Goal: Task Accomplishment & Management: Manage account settings

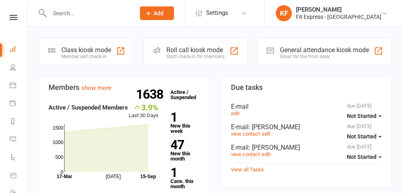
click at [94, 17] on input "text" at bounding box center [88, 13] width 83 height 11
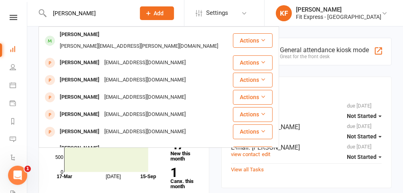
type input "shirley"
click at [82, 37] on div "Shirley Hamel" at bounding box center [79, 35] width 45 height 12
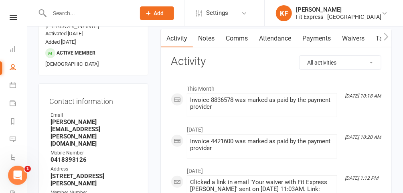
scroll to position [73, 0]
click at [386, 11] on icon at bounding box center [385, 13] width 6 height 6
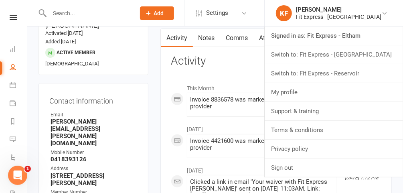
scroll to position [0, 0]
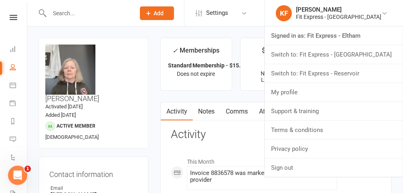
click at [329, 57] on link "Switch to: Fit Express - Heidelberg" at bounding box center [334, 54] width 138 height 18
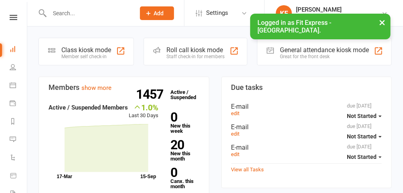
click at [385, 22] on button "×" at bounding box center [382, 22] width 14 height 17
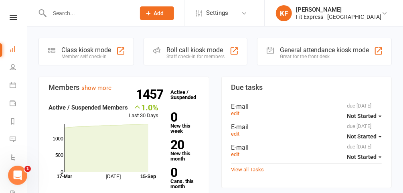
click at [10, 20] on div "Clubworx" at bounding box center [13, 28] width 27 height 26
click at [12, 17] on icon at bounding box center [14, 17] width 8 height 5
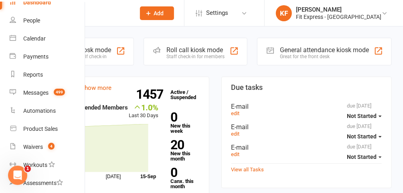
scroll to position [41, 0]
click at [42, 144] on div "Waivers" at bounding box center [33, 146] width 20 height 6
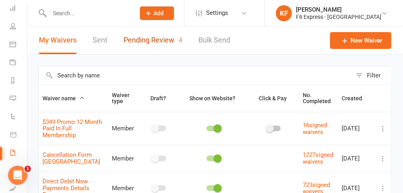
click at [153, 45] on link "Pending Review 4" at bounding box center [153, 40] width 59 height 28
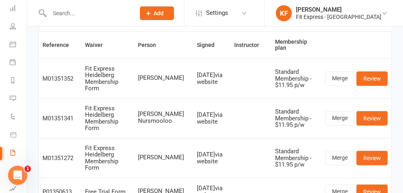
scroll to position [55, 0]
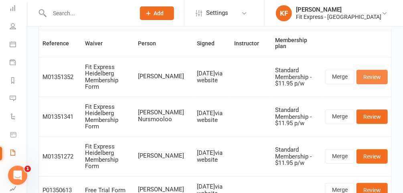
click at [376, 70] on link "Review" at bounding box center [372, 77] width 31 height 14
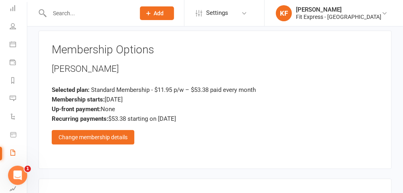
scroll to position [954, 0]
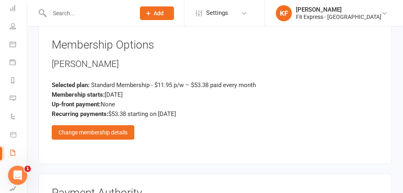
click at [88, 125] on div "Change membership details" at bounding box center [93, 132] width 83 height 14
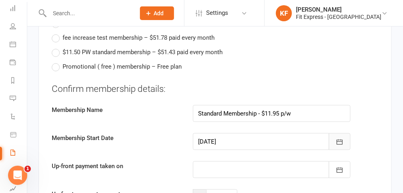
click at [344, 133] on button "button" at bounding box center [340, 141] width 22 height 17
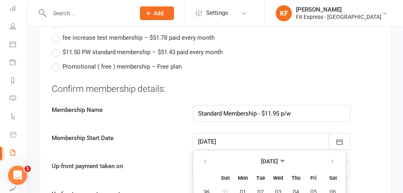
scroll to position [1604, 0]
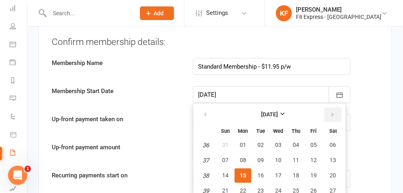
click at [330, 112] on icon "button" at bounding box center [333, 115] width 6 height 6
click at [275, 142] on span "01" at bounding box center [278, 145] width 6 height 6
type input "[DATE]"
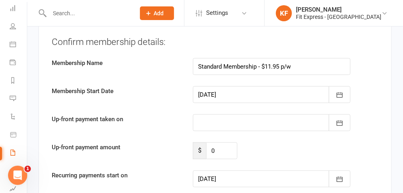
type input "[DATE]"
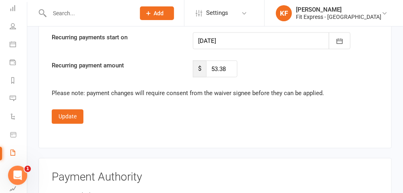
scroll to position [1739, 0]
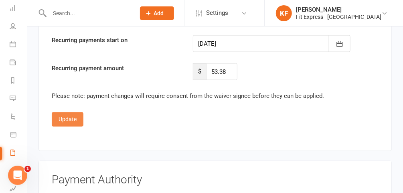
click at [63, 112] on button "Update" at bounding box center [68, 119] width 32 height 14
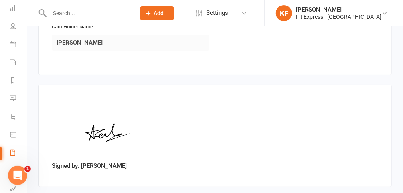
scroll to position [1224, 0]
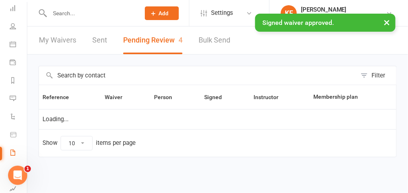
click at [68, 9] on input "text" at bounding box center [90, 13] width 87 height 11
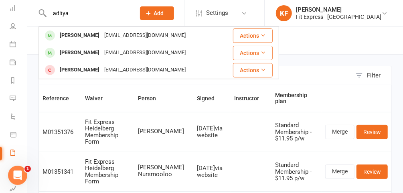
type input "aditya"
click at [81, 52] on div "[PERSON_NAME]" at bounding box center [79, 53] width 45 height 12
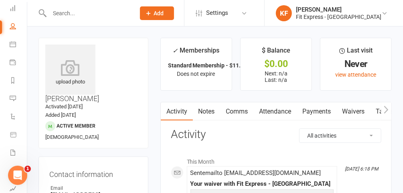
click at [71, 71] on icon at bounding box center [70, 68] width 50 height 16
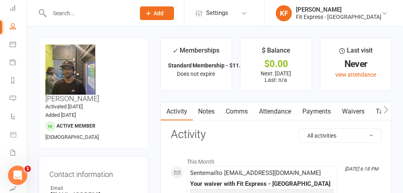
click at [323, 109] on link "Payments" at bounding box center [317, 111] width 40 height 18
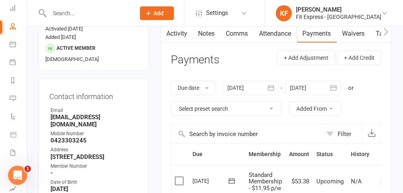
click at [323, 89] on div at bounding box center [313, 88] width 56 height 14
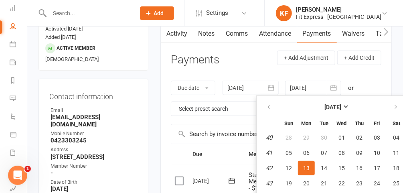
scroll to position [109, 0]
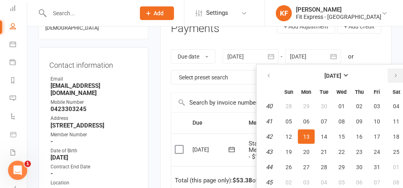
click at [396, 73] on icon "button" at bounding box center [396, 76] width 6 height 6
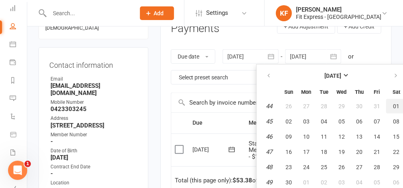
click at [389, 106] on button "01" at bounding box center [396, 106] width 20 height 14
type input "[DATE]"
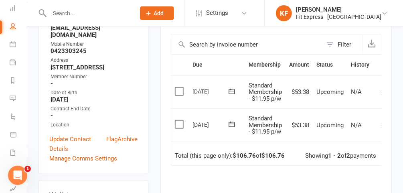
scroll to position [0, 8]
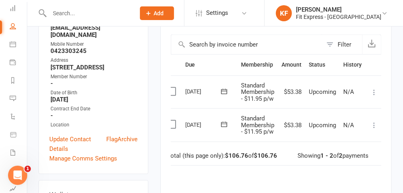
click at [374, 122] on icon at bounding box center [374, 125] width 8 height 8
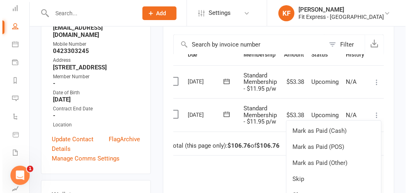
scroll to position [207, 0]
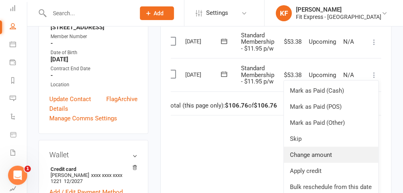
click at [318, 152] on link "Change amount" at bounding box center [331, 155] width 95 height 16
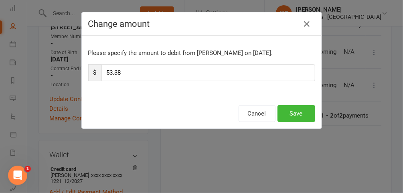
scroll to position [0, 5]
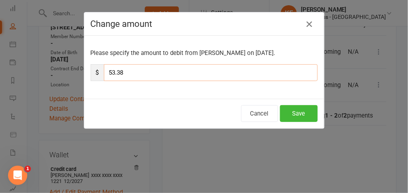
click at [123, 69] on input "53.38" at bounding box center [211, 72] width 214 height 17
type input "5"
type input "26.69"
click at [302, 112] on button "Save" at bounding box center [299, 113] width 38 height 17
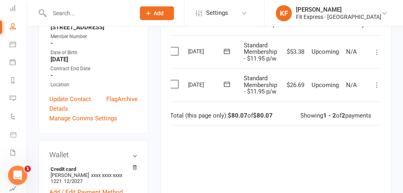
scroll to position [184, 0]
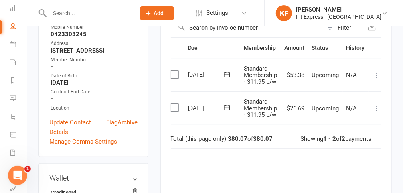
click at [376, 71] on icon at bounding box center [377, 75] width 8 height 8
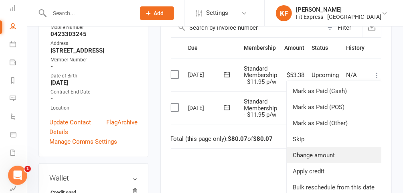
click at [326, 158] on link "Change amount" at bounding box center [334, 155] width 95 height 16
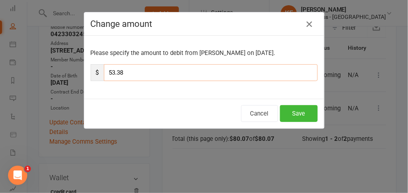
click at [140, 71] on input "53.38" at bounding box center [211, 72] width 214 height 17
type input "5"
type input "26.69"
click at [290, 114] on button "Save" at bounding box center [299, 113] width 38 height 17
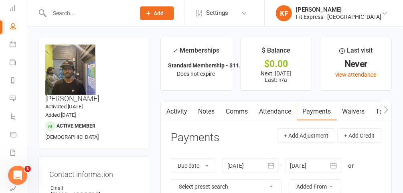
scroll to position [0, 0]
click at [10, 18] on icon at bounding box center [14, 17] width 8 height 5
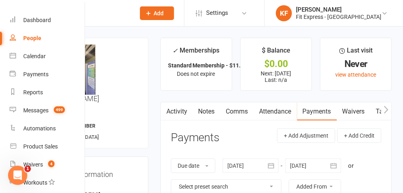
scroll to position [25, 0]
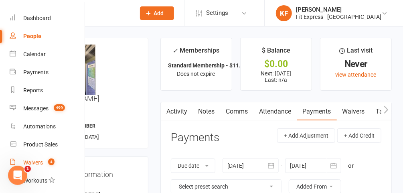
click at [40, 161] on div "Waivers" at bounding box center [33, 162] width 20 height 6
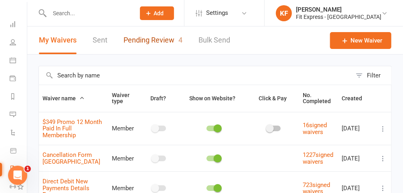
click at [133, 38] on link "Pending Review 4" at bounding box center [153, 40] width 59 height 28
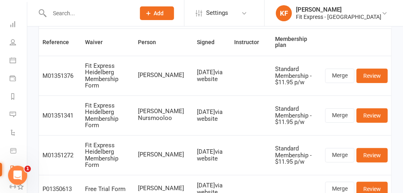
scroll to position [53, 0]
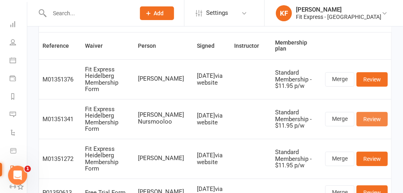
click at [376, 112] on link "Review" at bounding box center [372, 119] width 31 height 14
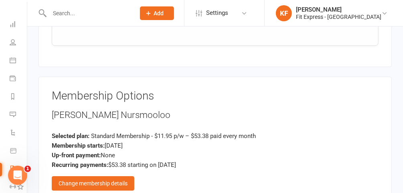
scroll to position [910, 0]
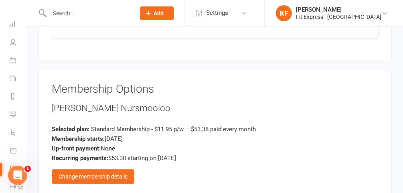
click at [88, 169] on div "Change membership details" at bounding box center [93, 176] width 83 height 14
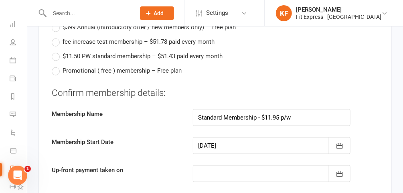
scroll to position [1574, 0]
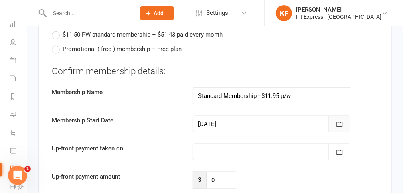
click at [340, 120] on icon "button" at bounding box center [340, 124] width 8 height 8
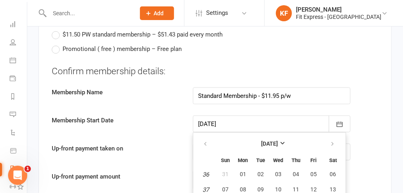
scroll to position [1604, 0]
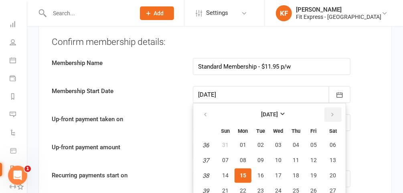
click at [332, 112] on icon "button" at bounding box center [333, 115] width 6 height 6
click at [278, 142] on span "01" at bounding box center [278, 145] width 6 height 6
type input "[DATE]"
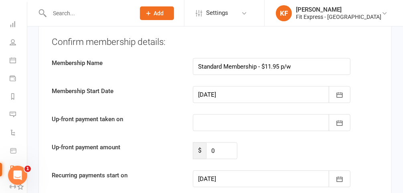
type input "[DATE]"
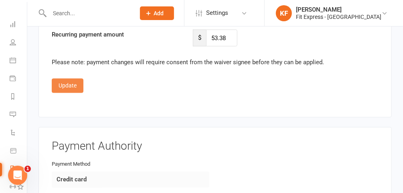
click at [66, 79] on button "Update" at bounding box center [68, 86] width 32 height 14
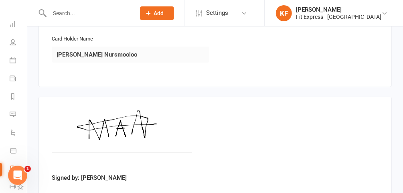
scroll to position [1224, 0]
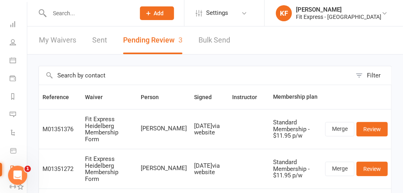
click at [96, 8] on input "text" at bounding box center [88, 13] width 83 height 11
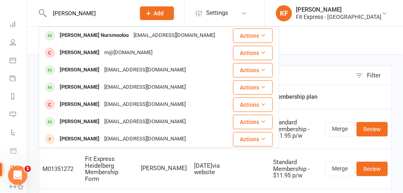
type input "[PERSON_NAME]"
click at [104, 31] on div "[PERSON_NAME] Nursmooloo" at bounding box center [94, 36] width 74 height 12
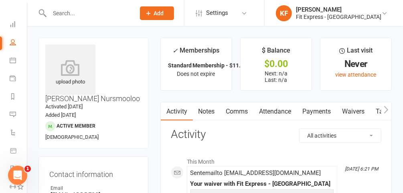
click at [74, 68] on icon at bounding box center [70, 68] width 50 height 16
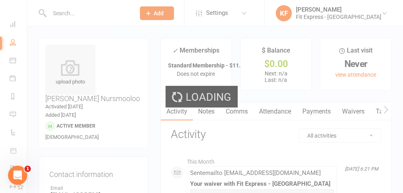
click at [319, 110] on div "Loading" at bounding box center [201, 96] width 403 height 193
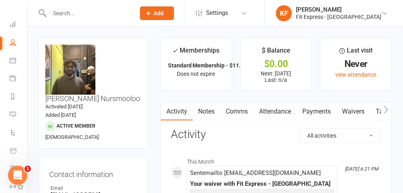
click at [319, 110] on link "Payments" at bounding box center [317, 111] width 40 height 18
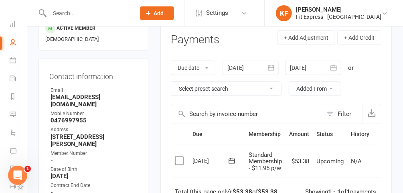
click at [312, 69] on div at bounding box center [313, 68] width 56 height 14
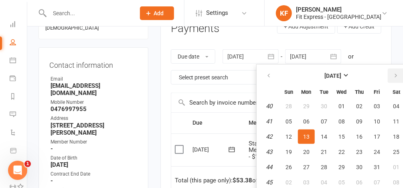
click at [396, 76] on icon "button" at bounding box center [396, 76] width 6 height 6
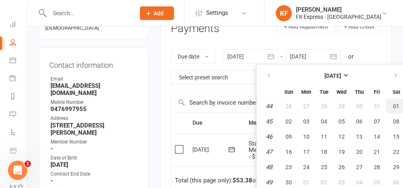
click at [394, 107] on span "01" at bounding box center [397, 106] width 6 height 6
type input "[DATE]"
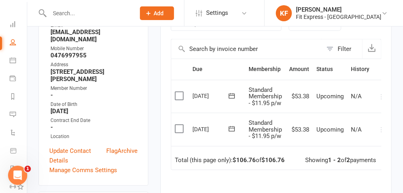
scroll to position [0, 8]
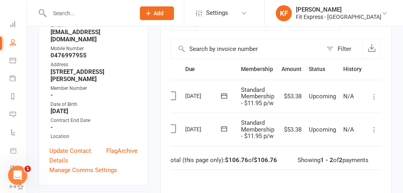
click at [374, 129] on icon at bounding box center [374, 130] width 8 height 8
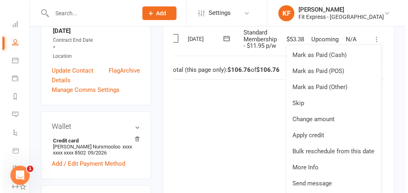
scroll to position [243, 0]
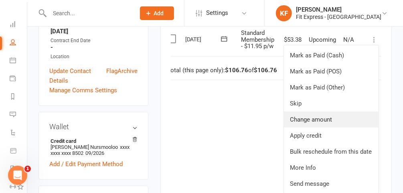
click at [318, 121] on link "Change amount" at bounding box center [331, 120] width 95 height 16
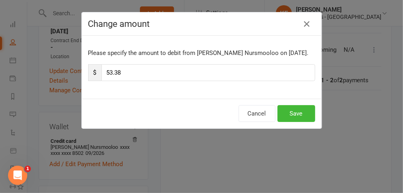
scroll to position [0, 5]
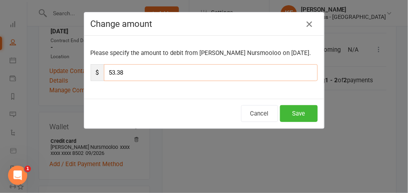
click at [184, 70] on input "53.38" at bounding box center [211, 72] width 214 height 17
type input "5"
type input "26.69"
click at [310, 121] on div "Cancel Save" at bounding box center [204, 114] width 240 height 30
click at [306, 113] on button "Save" at bounding box center [299, 113] width 38 height 17
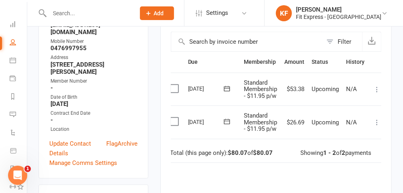
scroll to position [169, 0]
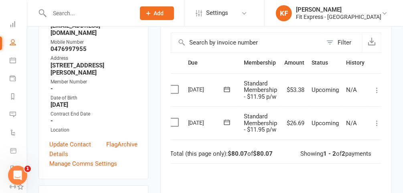
click at [376, 87] on icon at bounding box center [377, 90] width 8 height 8
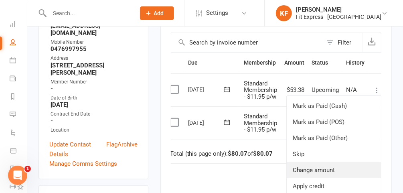
click at [308, 165] on link "Change amount" at bounding box center [334, 170] width 95 height 16
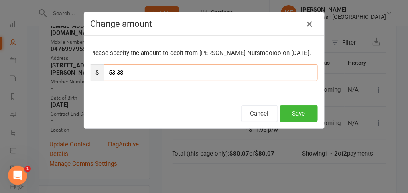
click at [186, 77] on input "53.38" at bounding box center [211, 72] width 214 height 17
type input "5"
type input "26.69"
click at [303, 114] on button "Save" at bounding box center [299, 113] width 38 height 17
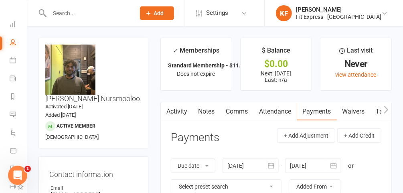
scroll to position [0, 0]
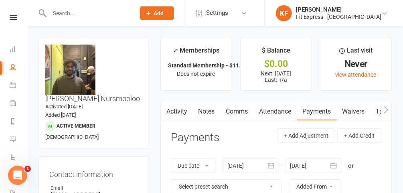
click at [13, 15] on icon at bounding box center [14, 17] width 8 height 5
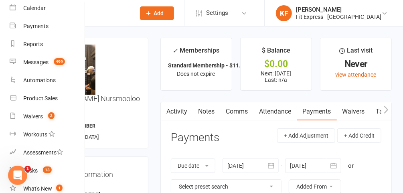
scroll to position [90, 0]
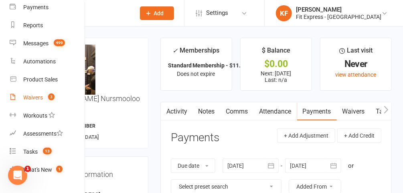
click at [37, 98] on div "Waivers" at bounding box center [33, 97] width 20 height 6
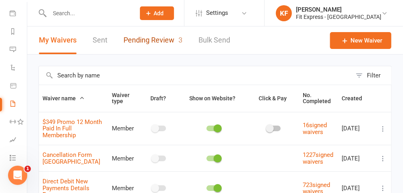
click at [167, 42] on link "Pending Review 3" at bounding box center [153, 40] width 59 height 28
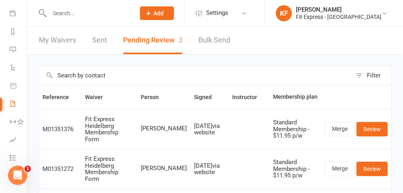
scroll to position [71, 0]
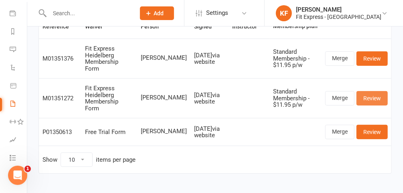
click at [386, 91] on link "Review" at bounding box center [372, 98] width 31 height 14
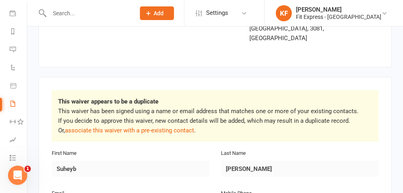
scroll to position [92, 0]
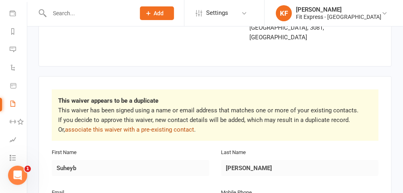
click at [135, 126] on link "associate this waiver with a pre-existing contact" at bounding box center [129, 129] width 129 height 7
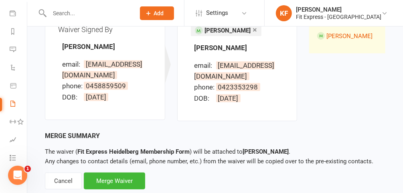
scroll to position [132, 0]
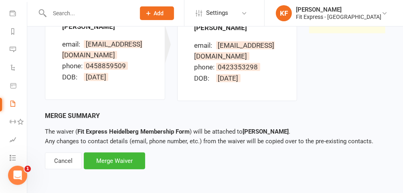
click at [73, 161] on div "Cancel" at bounding box center [63, 160] width 37 height 17
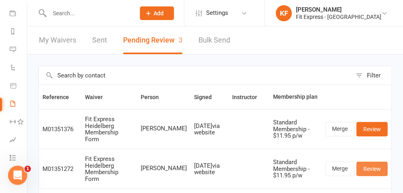
click at [380, 162] on link "Review" at bounding box center [372, 169] width 31 height 14
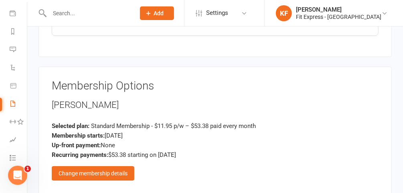
scroll to position [986, 0]
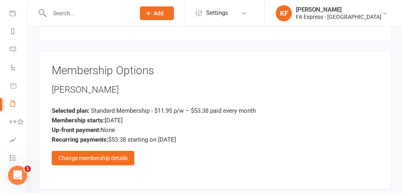
click at [99, 151] on div "Change membership details" at bounding box center [93, 158] width 83 height 14
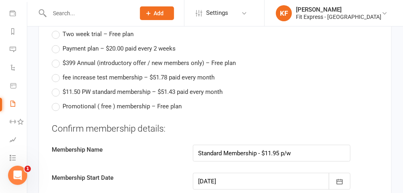
scroll to position [1582, 0]
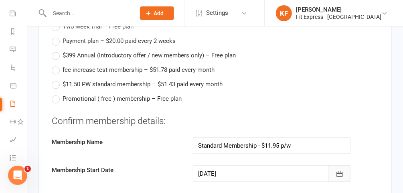
click at [347, 165] on button "button" at bounding box center [340, 173] width 22 height 17
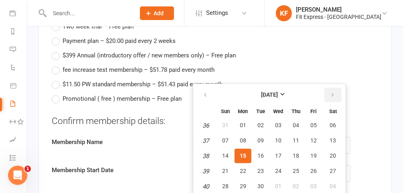
click at [330, 92] on icon "button" at bounding box center [333, 95] width 6 height 6
click at [275, 122] on span "01" at bounding box center [278, 125] width 6 height 6
type input "[DATE]"
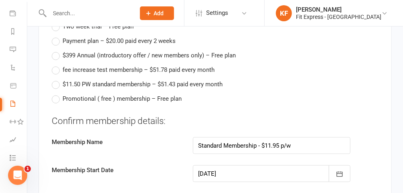
type input "[DATE]"
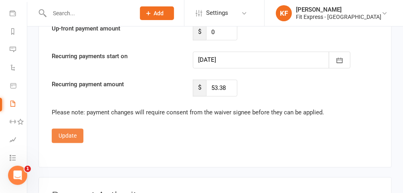
click at [58, 129] on button "Update" at bounding box center [68, 136] width 32 height 14
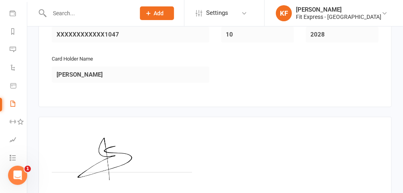
scroll to position [1282, 0]
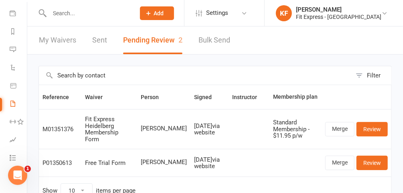
click at [82, 12] on input "text" at bounding box center [88, 13] width 83 height 11
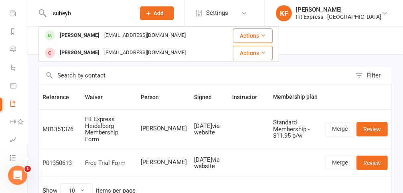
type input "suheyb"
click at [91, 37] on div "[PERSON_NAME]" at bounding box center [79, 36] width 45 height 12
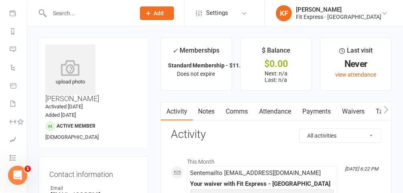
click at [62, 63] on icon at bounding box center [70, 68] width 50 height 16
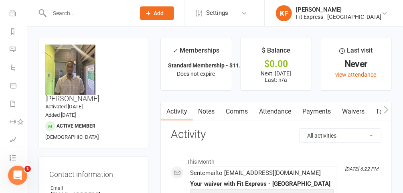
click at [203, 108] on link "Notes" at bounding box center [207, 111] width 28 height 18
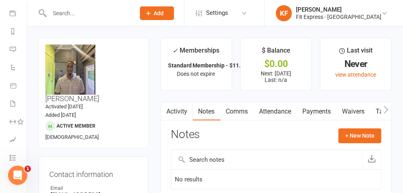
click at [320, 114] on link "Payments" at bounding box center [317, 111] width 40 height 18
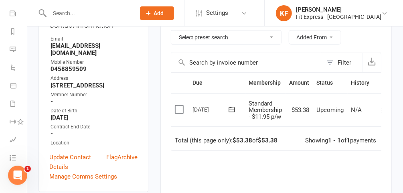
scroll to position [111, 0]
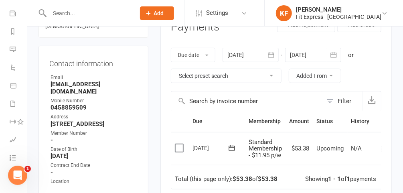
click at [310, 55] on div at bounding box center [313, 55] width 56 height 14
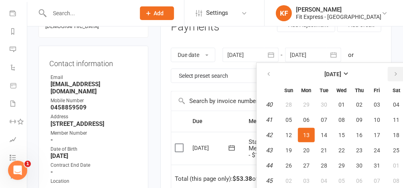
click at [396, 73] on icon "button" at bounding box center [396, 74] width 6 height 6
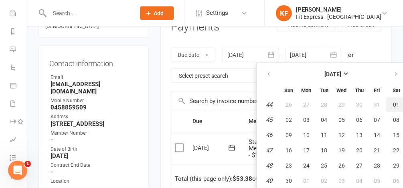
click at [394, 103] on span "01" at bounding box center [397, 105] width 6 height 6
type input "[DATE]"
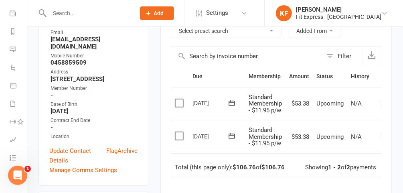
scroll to position [0, 8]
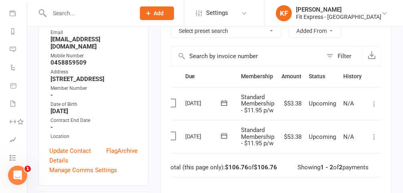
click at [373, 137] on icon at bounding box center [374, 137] width 8 height 8
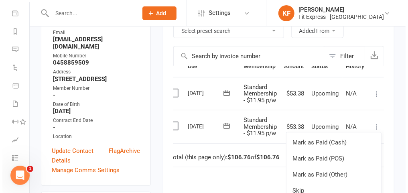
scroll to position [209, 0]
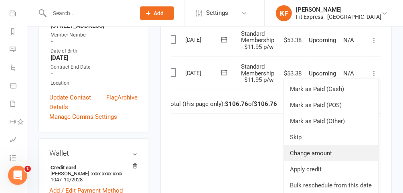
click at [312, 149] on link "Change amount" at bounding box center [331, 153] width 95 height 16
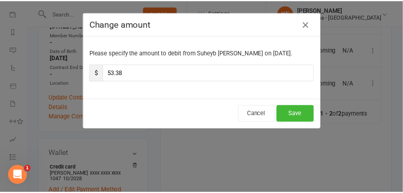
scroll to position [0, 5]
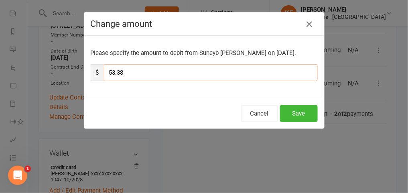
drag, startPoint x: 149, startPoint y: 71, endPoint x: 73, endPoint y: 79, distance: 76.3
click at [84, 77] on div "Please specify the amount to debit from Suheyb [PERSON_NAME] on [DATE]. $ 53.38" at bounding box center [204, 67] width 240 height 63
type input "26.69"
click at [291, 118] on button "Save" at bounding box center [299, 113] width 38 height 17
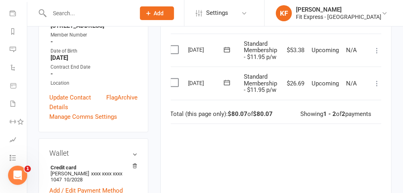
scroll to position [171, 0]
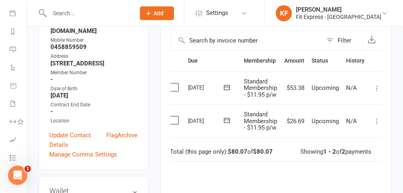
click at [377, 85] on icon at bounding box center [377, 88] width 8 height 8
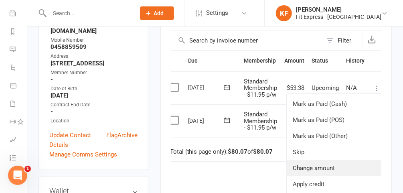
click at [322, 167] on link "Change amount" at bounding box center [334, 168] width 95 height 16
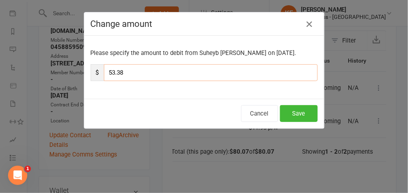
click at [166, 71] on input "53.38" at bounding box center [211, 72] width 214 height 17
type input "5"
type input "26.69"
click at [307, 113] on button "Save" at bounding box center [299, 113] width 38 height 17
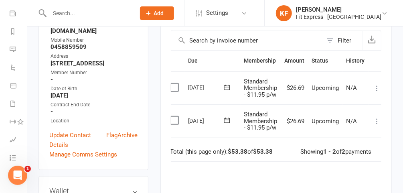
scroll to position [0, 8]
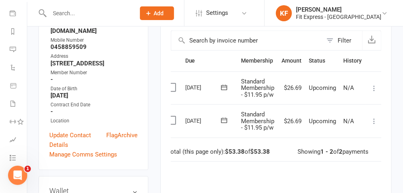
click at [374, 119] on icon at bounding box center [374, 121] width 8 height 8
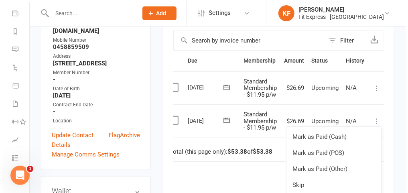
scroll to position [10, 8]
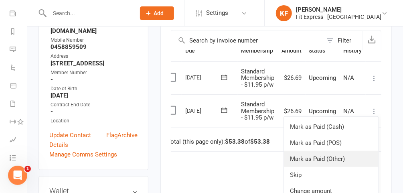
click at [328, 156] on link "Mark as Paid (Other)" at bounding box center [331, 159] width 95 height 16
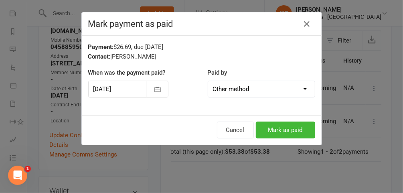
scroll to position [0, 5]
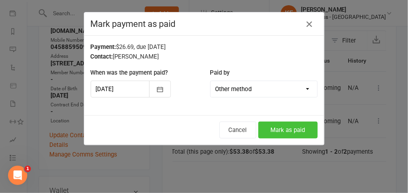
click at [293, 130] on button "Mark as paid" at bounding box center [287, 130] width 59 height 17
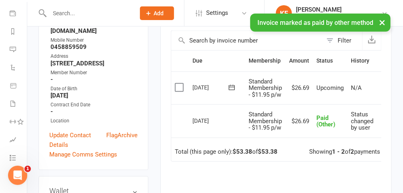
scroll to position [0, 0]
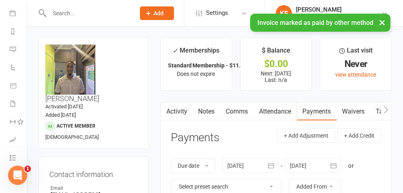
click at [196, 110] on link "Notes" at bounding box center [207, 111] width 28 height 18
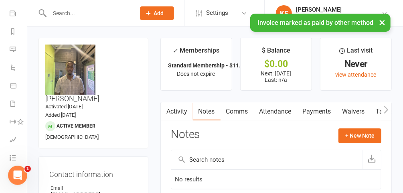
click at [375, 126] on div "Activity Notes Comms Attendance Payments Waivers Tasks Automations Credit balan…" at bounding box center [277, 157] width 232 height 111
click at [375, 132] on button "+ New Note" at bounding box center [360, 135] width 43 height 14
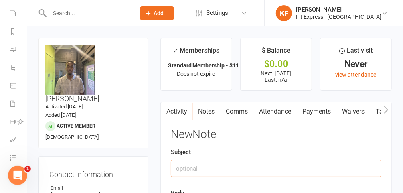
click at [203, 169] on input "text" at bounding box center [276, 168] width 211 height 17
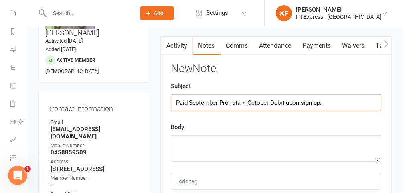
scroll to position [67, 0]
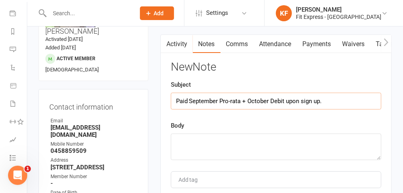
type input "Paid September Pro-rata + October Debit upon sign up."
click at [243, 146] on textarea at bounding box center [276, 147] width 211 height 26
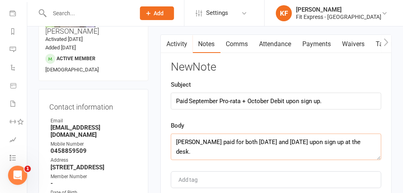
click at [293, 139] on textarea "[PERSON_NAME] paid for both [DATE] and [DATE] upon sign up at the desk." at bounding box center [276, 147] width 211 height 26
click at [295, 140] on textarea "[PERSON_NAME] paid for both [DATE] and [DATE] upon sign up at the desk." at bounding box center [276, 147] width 211 height 26
click at [323, 143] on textarea "[PERSON_NAME] paid for both September and October fees 2025 upon sign up at the…" at bounding box center [276, 147] width 211 height 26
click at [227, 150] on textarea "[PERSON_NAME] paid for both September and October fees upon sign up at the desk." at bounding box center [276, 147] width 211 height 26
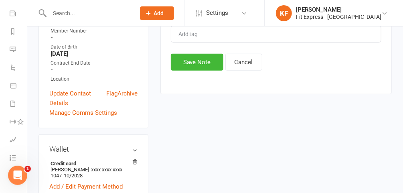
scroll to position [212, 0]
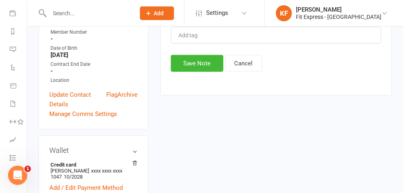
type textarea "[PERSON_NAME] paid for both September and October fees at the desk upon sign up."
click at [206, 60] on button "Save Note" at bounding box center [197, 63] width 53 height 17
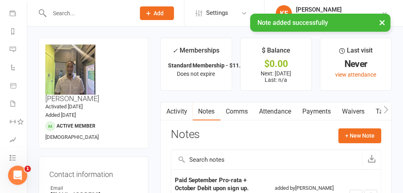
scroll to position [0, 0]
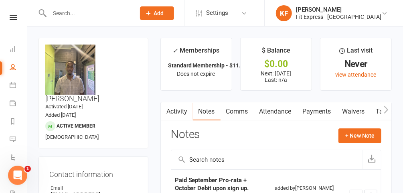
click at [12, 18] on icon at bounding box center [14, 17] width 8 height 5
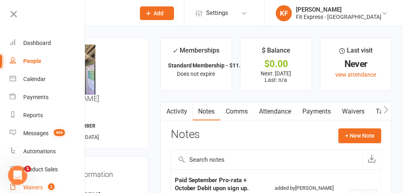
click at [45, 185] on count-badge "2" at bounding box center [49, 187] width 10 height 6
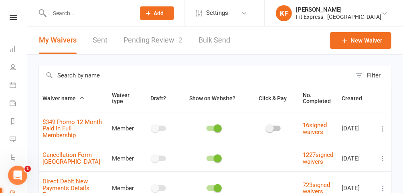
scroll to position [5, 0]
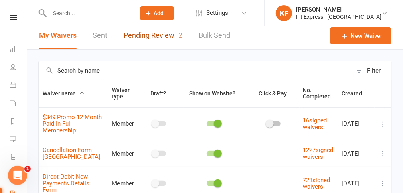
click at [155, 36] on link "Pending Review 2" at bounding box center [153, 36] width 59 height 28
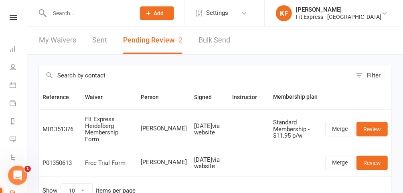
scroll to position [9, 0]
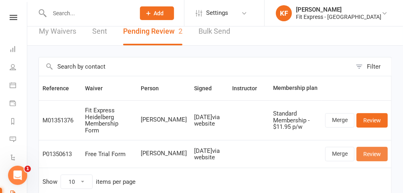
click at [379, 148] on link "Review" at bounding box center [372, 154] width 31 height 14
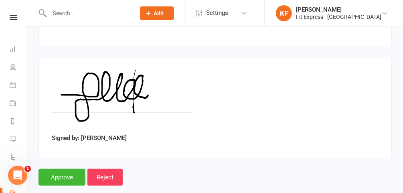
scroll to position [340, 0]
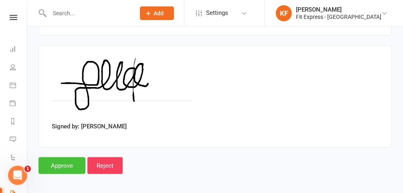
click at [63, 159] on input "Approve" at bounding box center [62, 165] width 47 height 17
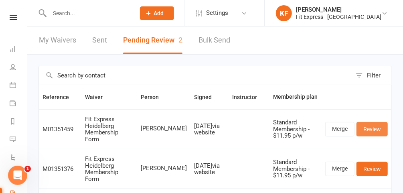
click at [374, 126] on link "Review" at bounding box center [372, 129] width 31 height 14
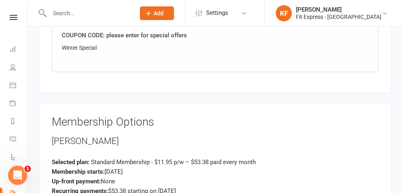
scroll to position [947, 0]
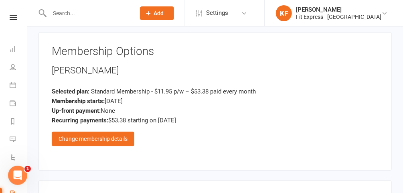
click at [116, 132] on div "Change membership details" at bounding box center [93, 139] width 83 height 14
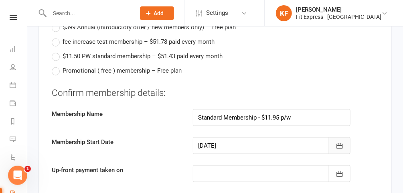
click at [339, 142] on icon "button" at bounding box center [340, 146] width 8 height 8
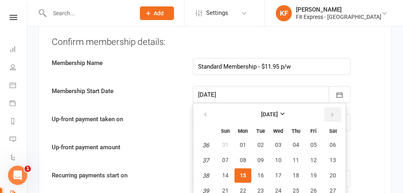
click at [330, 112] on icon "button" at bounding box center [333, 115] width 6 height 6
click at [273, 138] on button "01" at bounding box center [278, 145] width 17 height 14
type input "[DATE]"
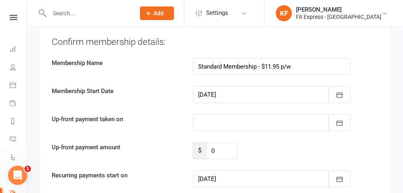
type input "[DATE]"
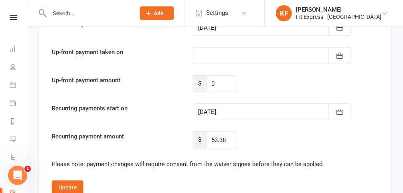
scroll to position [1671, 0]
click at [64, 180] on button "Update" at bounding box center [68, 187] width 32 height 14
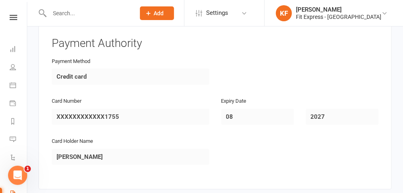
scroll to position [1224, 0]
